Goal: Task Accomplishment & Management: Manage account settings

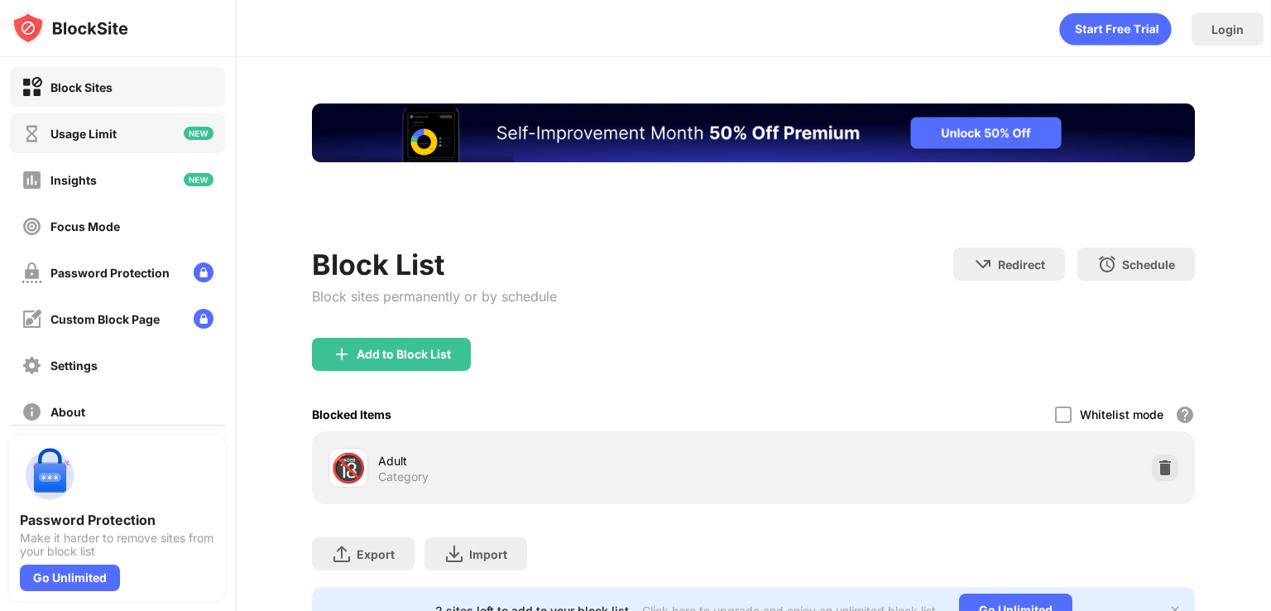
click at [122, 136] on div "Usage Limit" at bounding box center [117, 133] width 215 height 40
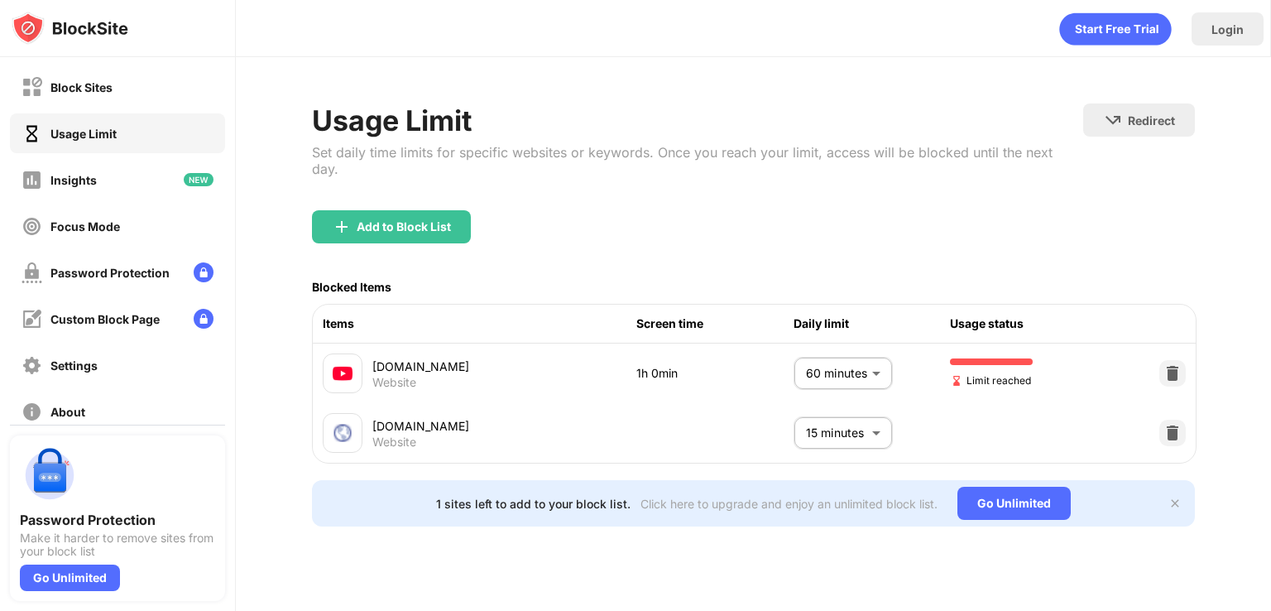
click at [827, 345] on body "Block Sites Usage Limit Insights Focus Mode Password Protection Custom Block Pa…" at bounding box center [635, 305] width 1271 height 611
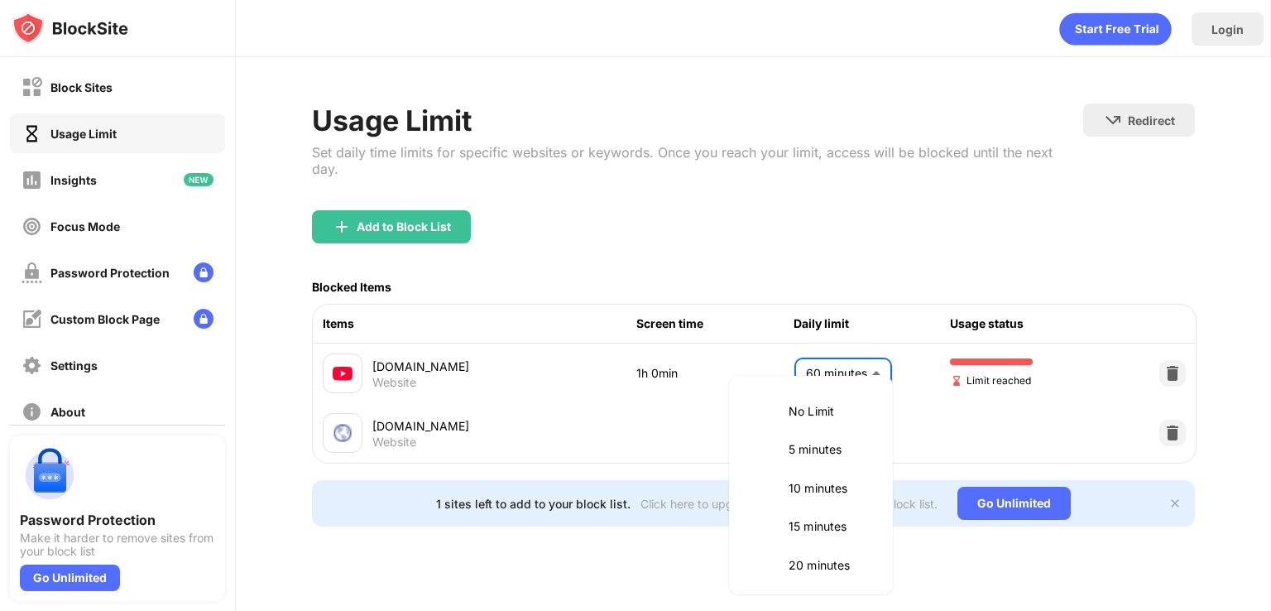
scroll to position [387, 0]
click at [789, 445] on p "55 minutes" at bounding box center [831, 446] width 84 height 18
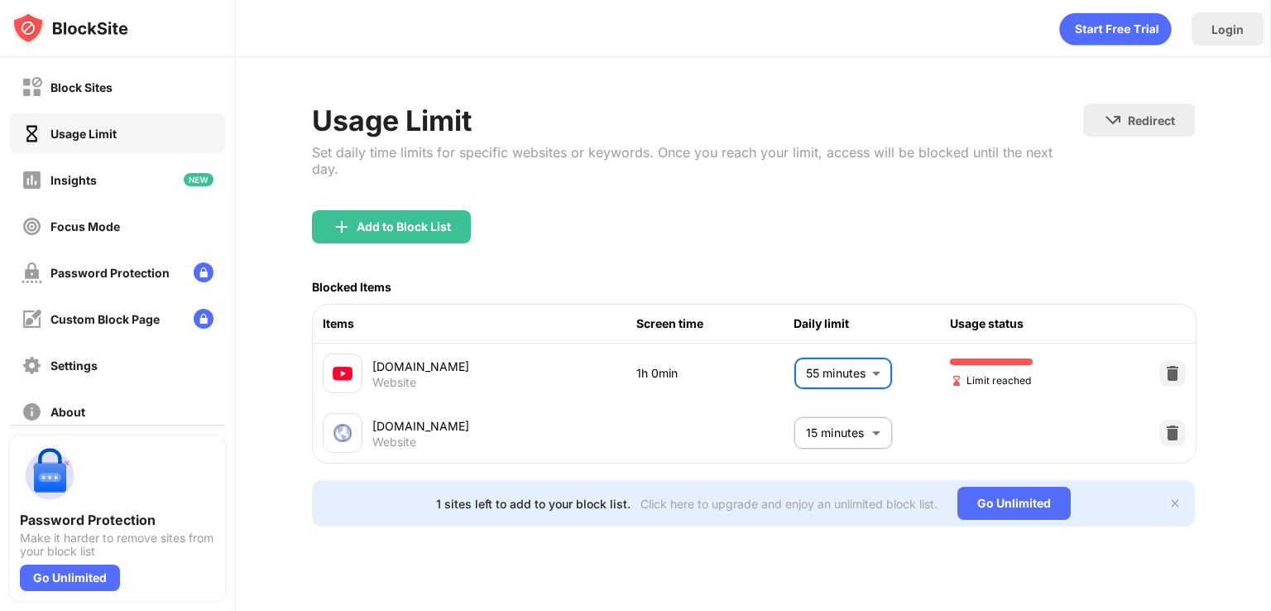
type input "**"
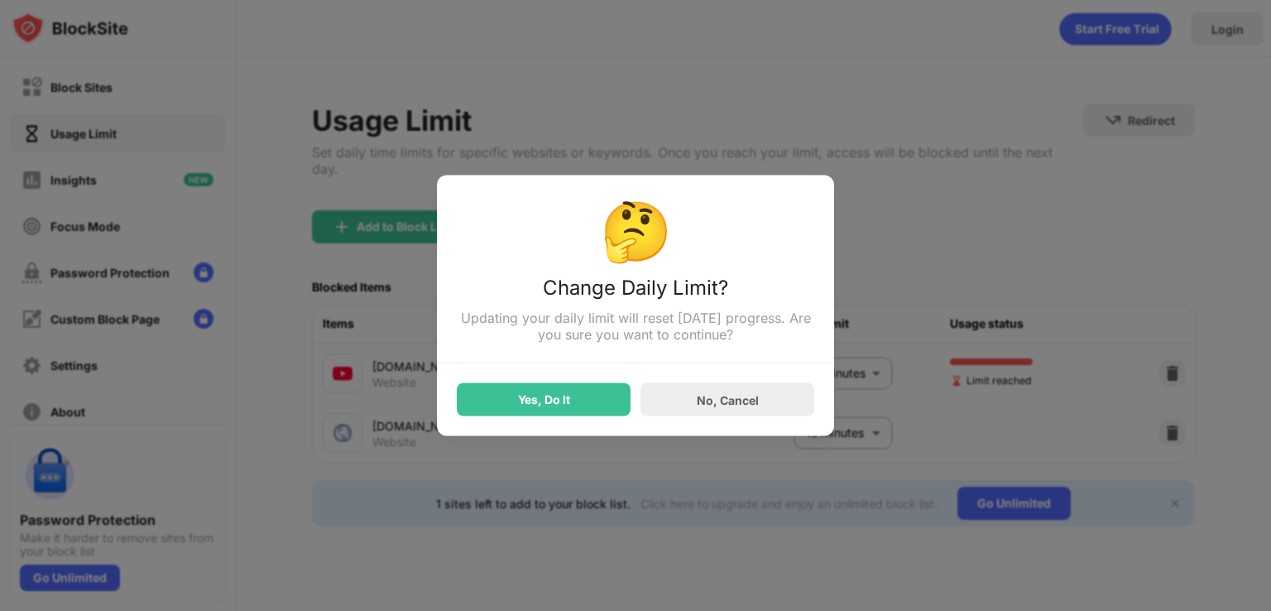
click at [592, 389] on div "Yes, Do It" at bounding box center [544, 399] width 174 height 33
